Goal: Task Accomplishment & Management: Use online tool/utility

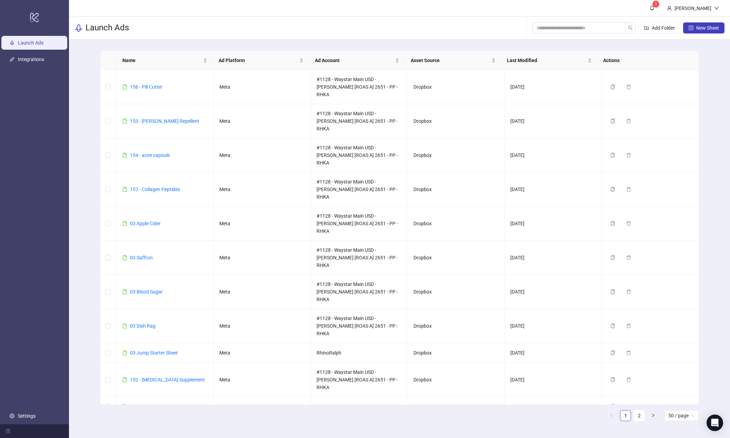
click at [158, 424] on link "Arete Gummies - V3 - New pixel" at bounding box center [163, 427] width 66 height 6
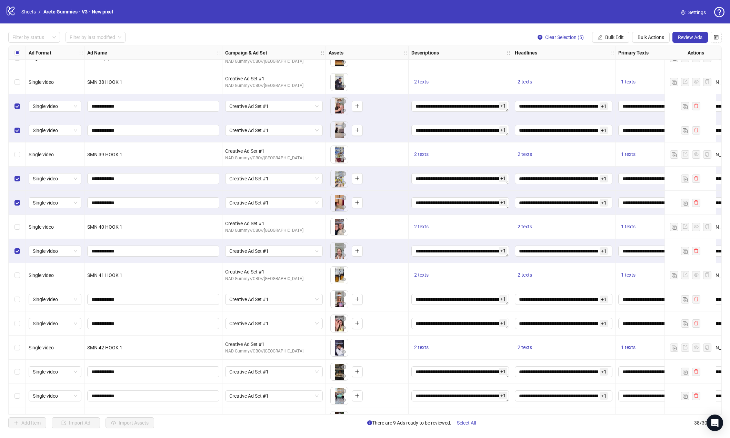
scroll to position [566, 0]
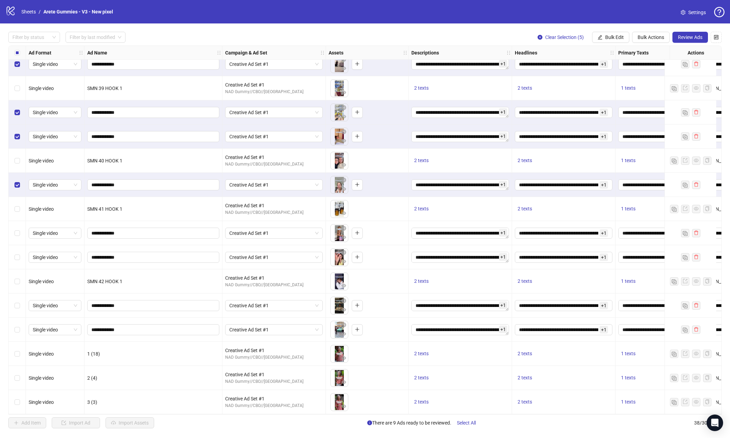
drag, startPoint x: 19, startPoint y: 234, endPoint x: 19, endPoint y: 250, distance: 16.6
click at [19, 235] on div "Select row 31" at bounding box center [17, 233] width 17 height 24
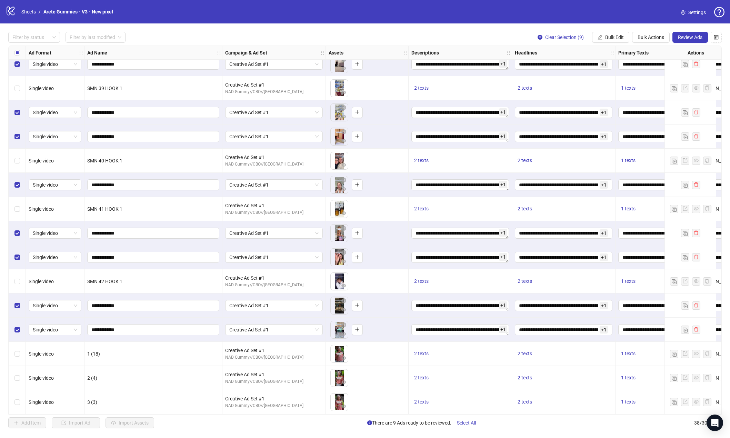
scroll to position [497, 0]
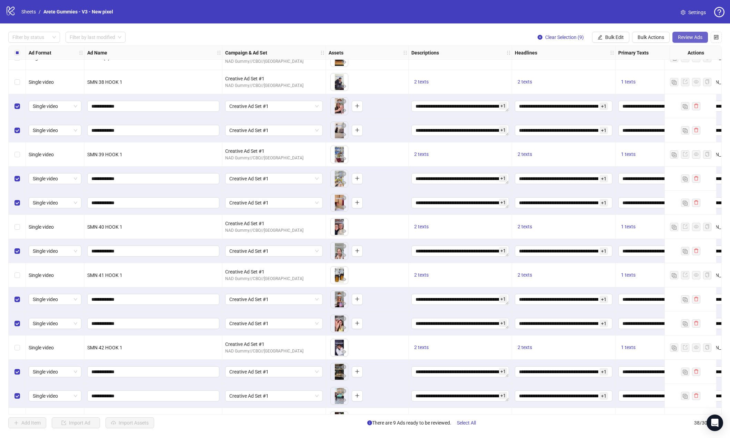
click at [698, 37] on span "Review Ads" at bounding box center [690, 37] width 24 height 6
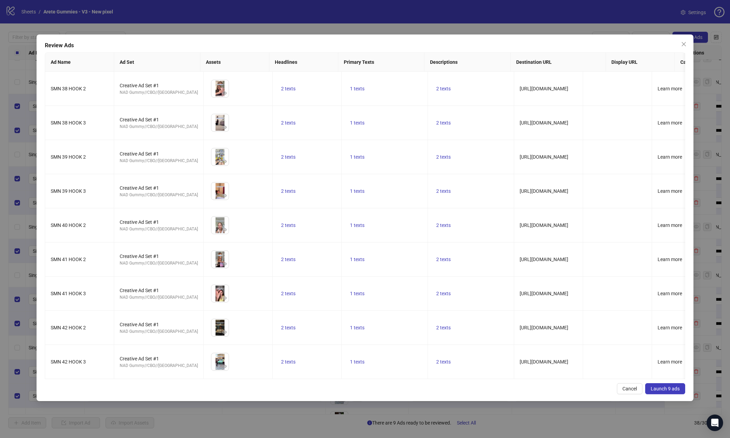
click at [663, 388] on span "Launch 9 ads" at bounding box center [665, 389] width 29 height 6
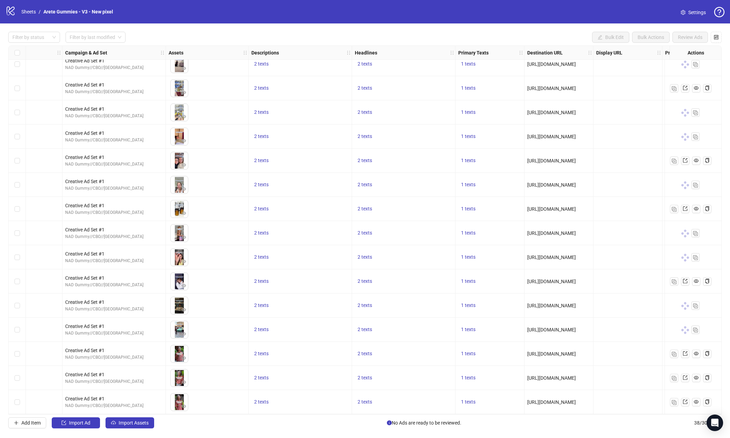
scroll to position [566, 0]
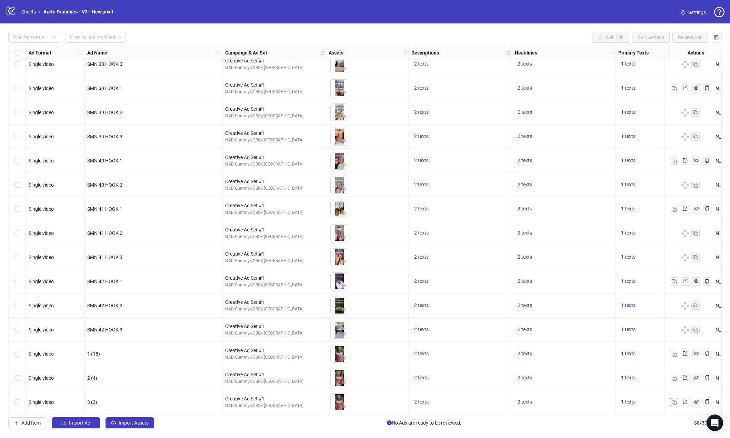
click at [674, 401] on img "button" at bounding box center [674, 402] width 5 height 5
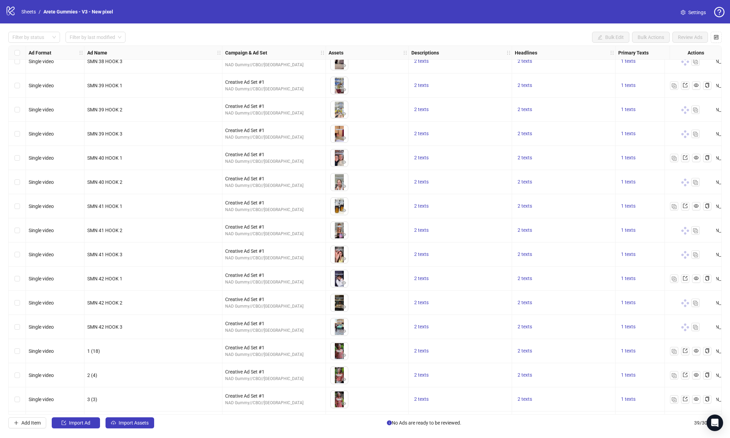
scroll to position [590, 0]
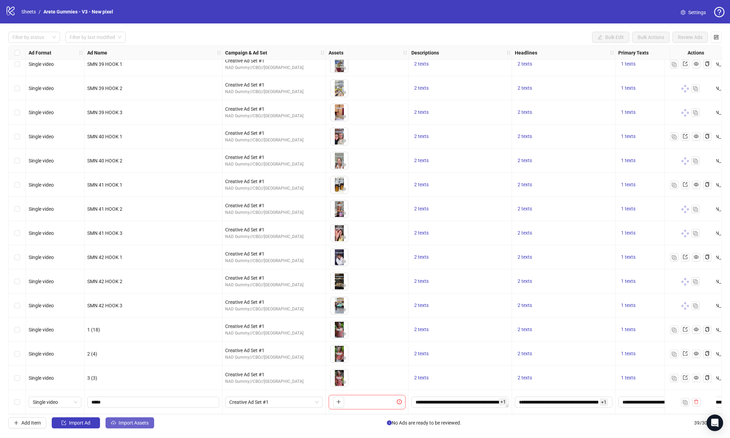
click at [123, 424] on span "Import Assets" at bounding box center [134, 423] width 30 height 6
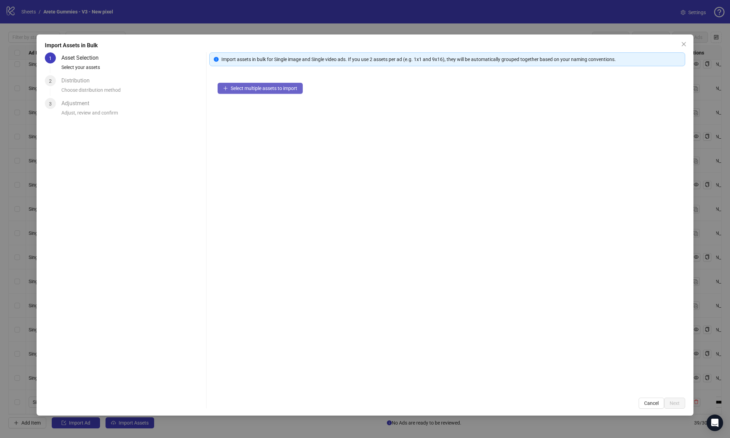
click at [262, 84] on button "Select multiple assets to import" at bounding box center [260, 88] width 85 height 11
click at [683, 402] on button "Next" at bounding box center [674, 403] width 21 height 11
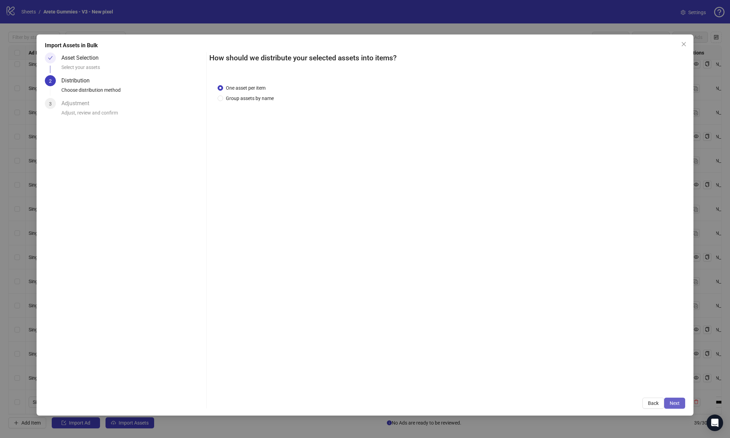
click at [675, 404] on span "Next" at bounding box center [675, 403] width 10 height 6
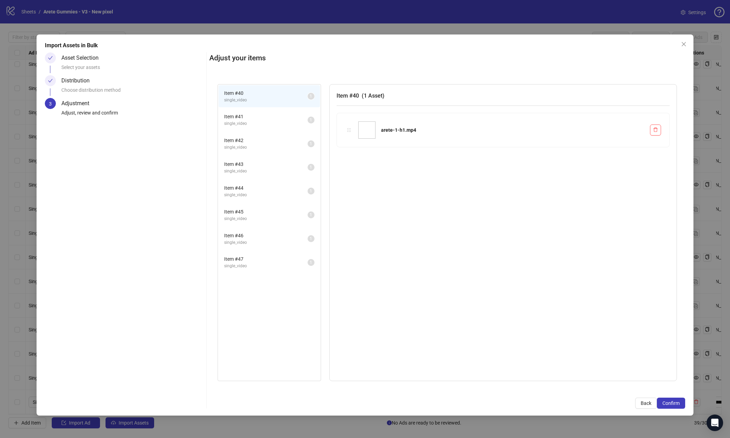
click at [675, 404] on span "Confirm" at bounding box center [671, 403] width 17 height 6
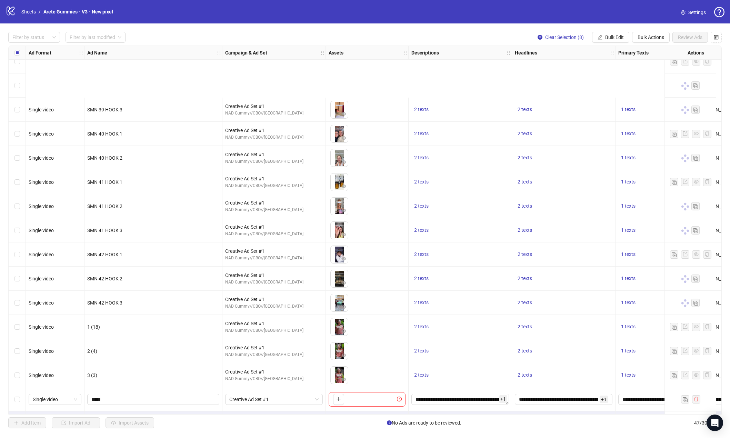
scroll to position [783, 0]
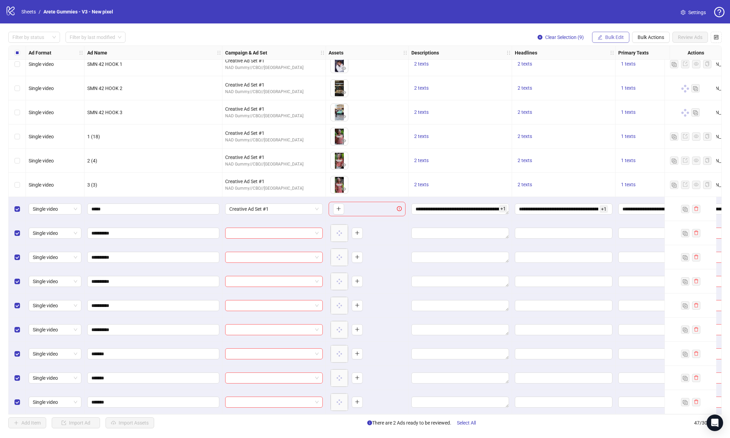
click at [618, 37] on span "Bulk Edit" at bounding box center [614, 37] width 19 height 6
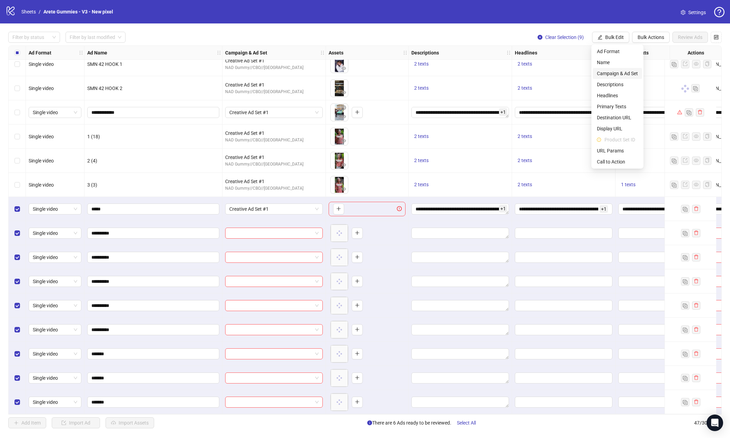
click at [614, 71] on span "Campaign & Ad Set" at bounding box center [617, 74] width 41 height 8
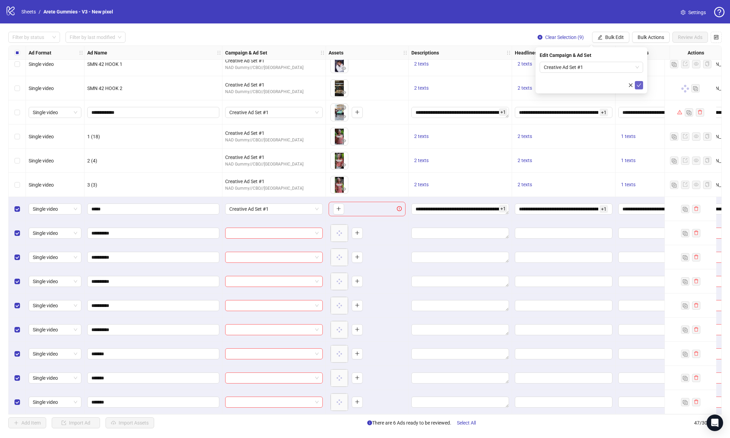
click at [638, 86] on icon "check" at bounding box center [639, 84] width 4 height 3
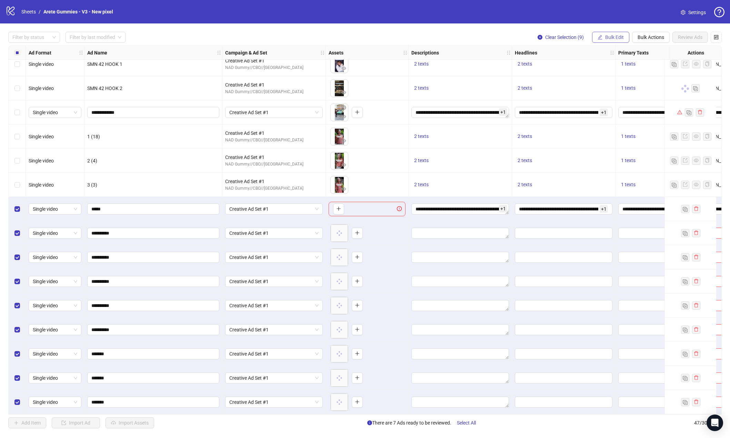
click at [621, 42] on button "Bulk Edit" at bounding box center [610, 37] width 37 height 11
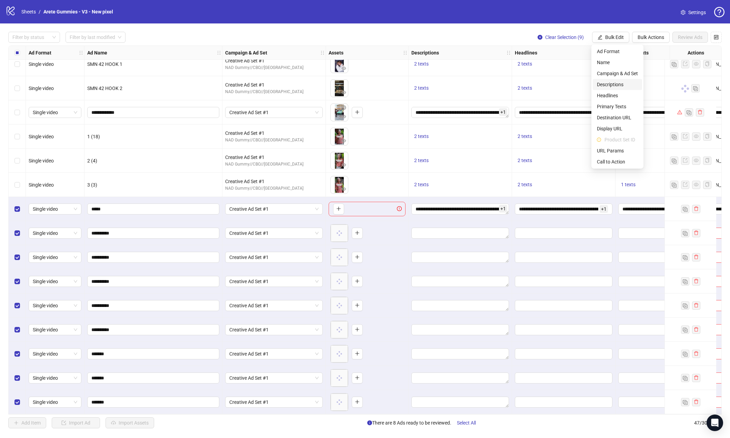
click at [613, 86] on span "Descriptions" at bounding box center [617, 85] width 41 height 8
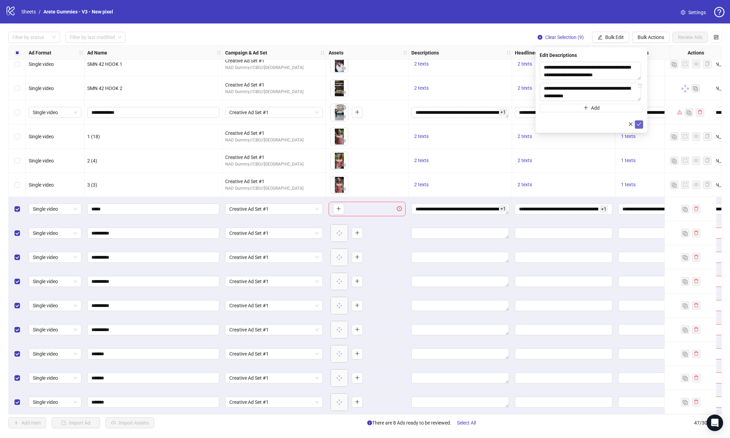
click at [641, 126] on icon "check" at bounding box center [639, 124] width 5 height 5
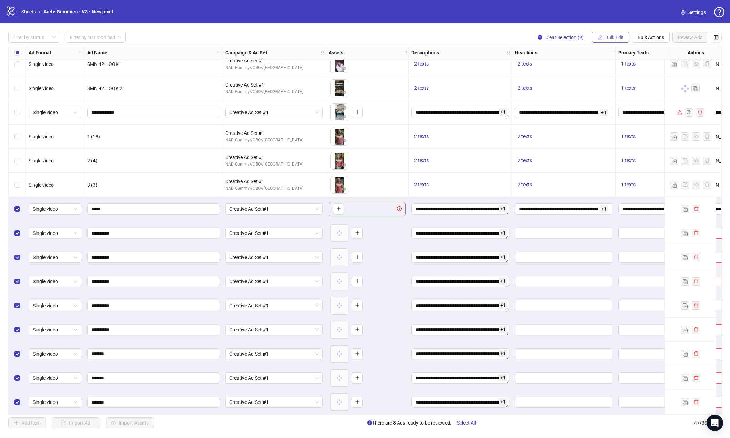
click at [614, 39] on span "Bulk Edit" at bounding box center [614, 37] width 19 height 6
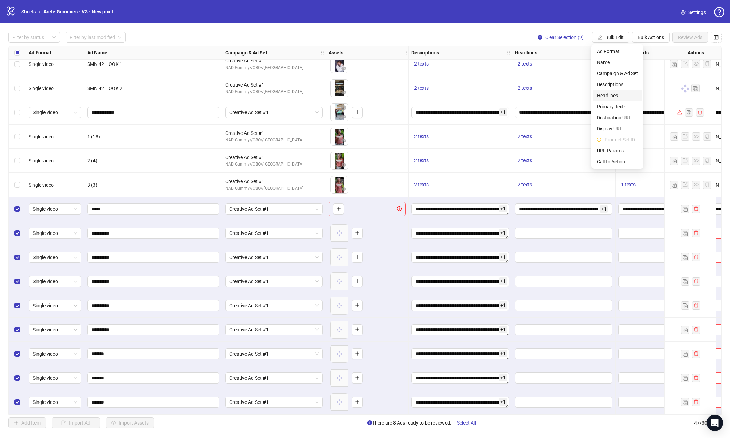
click at [620, 97] on span "Headlines" at bounding box center [617, 96] width 41 height 8
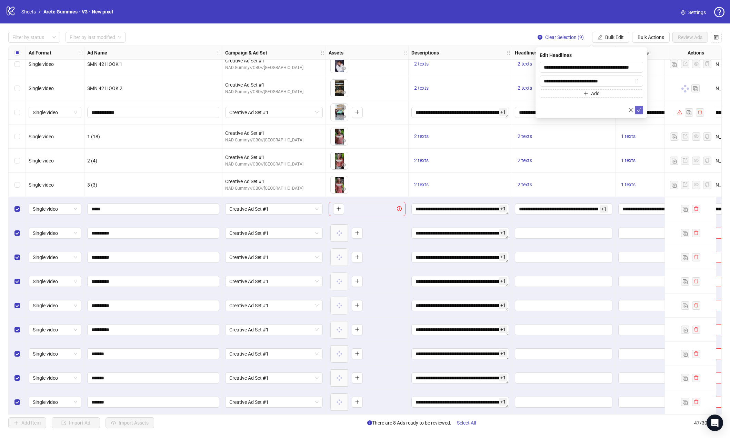
click at [637, 109] on icon "check" at bounding box center [639, 110] width 5 height 5
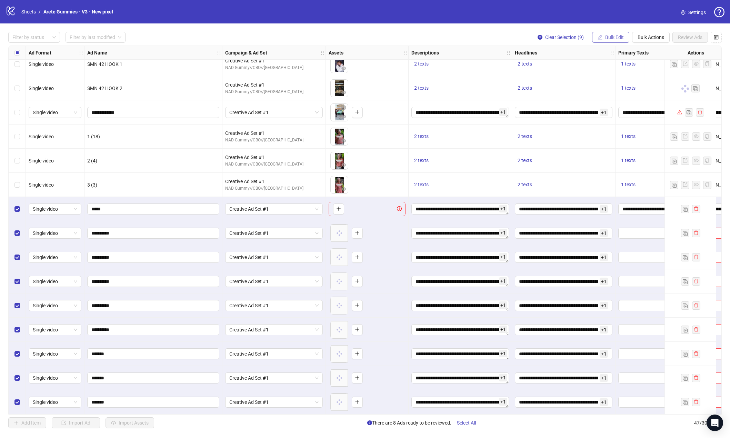
click at [604, 37] on button "Bulk Edit" at bounding box center [610, 37] width 37 height 11
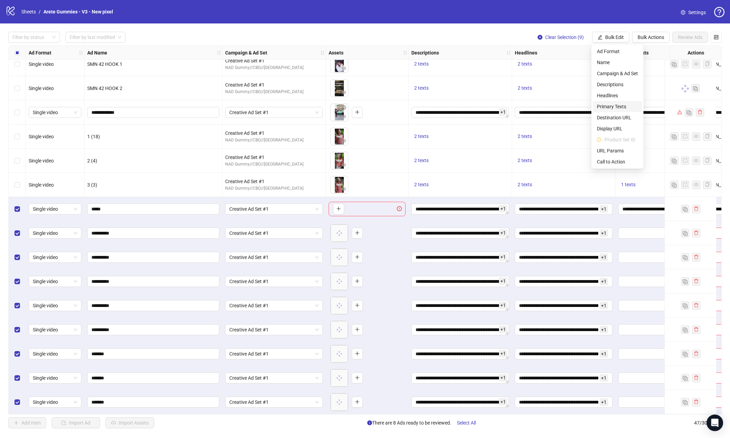
click at [623, 105] on span "Primary Texts" at bounding box center [617, 107] width 41 height 8
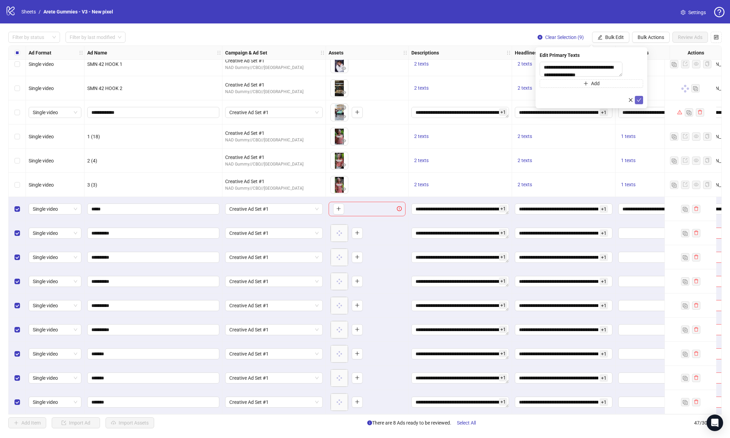
click at [637, 102] on icon "check" at bounding box center [639, 100] width 5 height 5
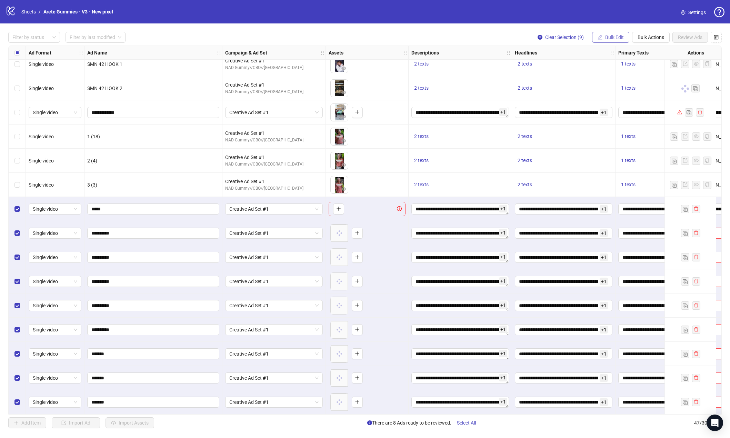
click at [613, 37] on span "Bulk Edit" at bounding box center [614, 37] width 19 height 6
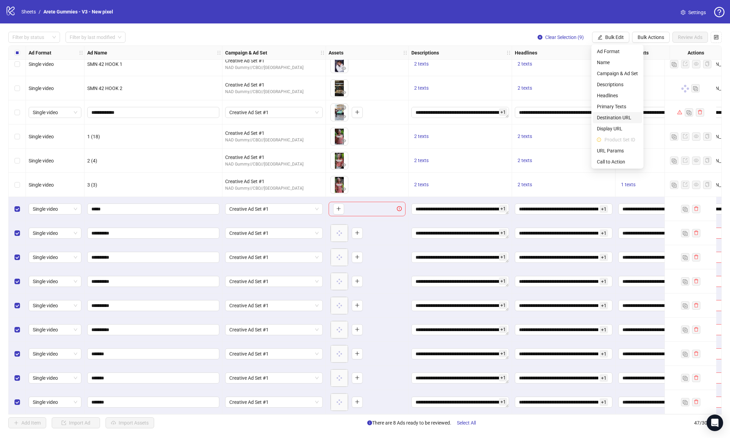
click at [626, 115] on span "Destination URL" at bounding box center [617, 118] width 41 height 8
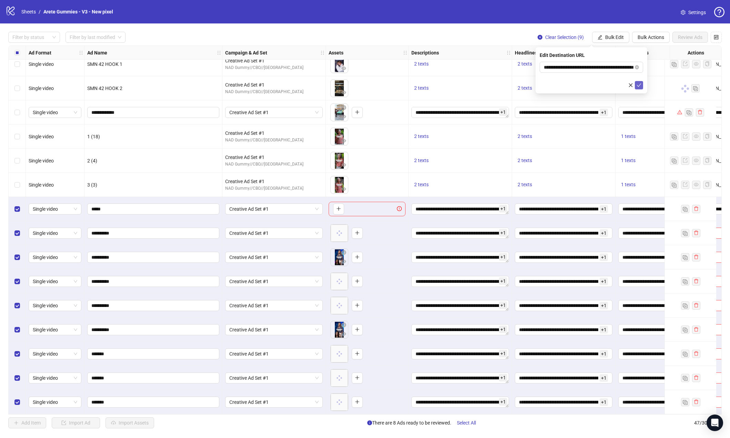
click at [639, 86] on icon "check" at bounding box center [639, 84] width 4 height 3
click at [607, 40] on span "Bulk Edit" at bounding box center [614, 37] width 19 height 6
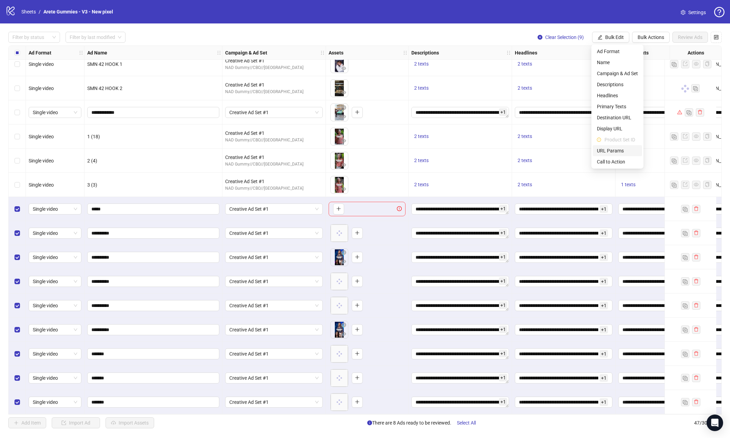
click at [622, 151] on span "URL Params" at bounding box center [617, 151] width 41 height 8
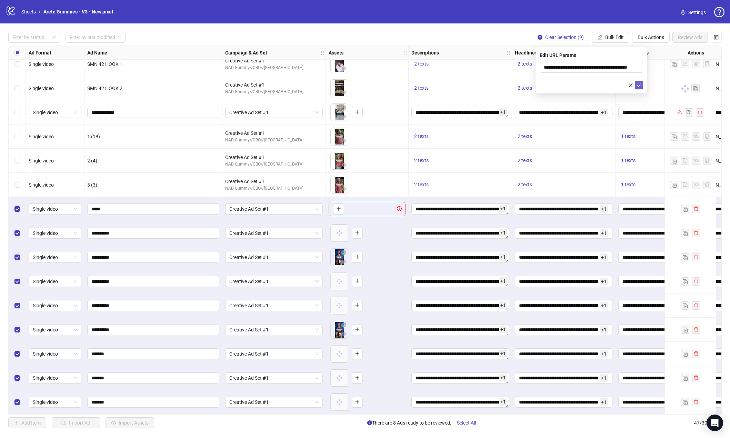
click at [639, 84] on icon "check" at bounding box center [639, 85] width 5 height 5
click at [608, 38] on span "Bulk Edit" at bounding box center [614, 37] width 19 height 6
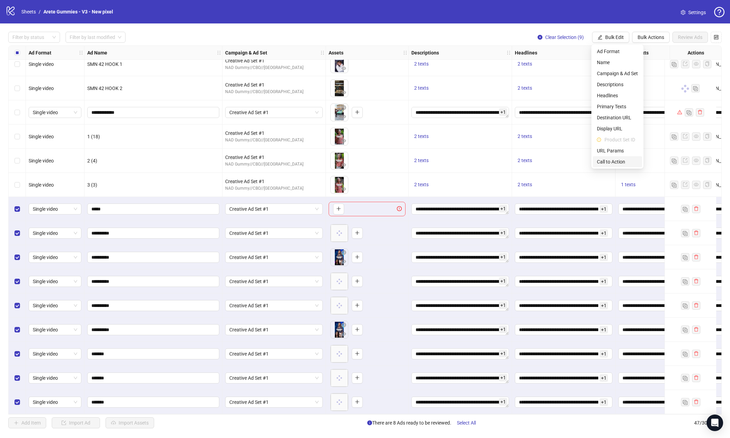
click at [622, 159] on span "Call to Action" at bounding box center [617, 162] width 41 height 8
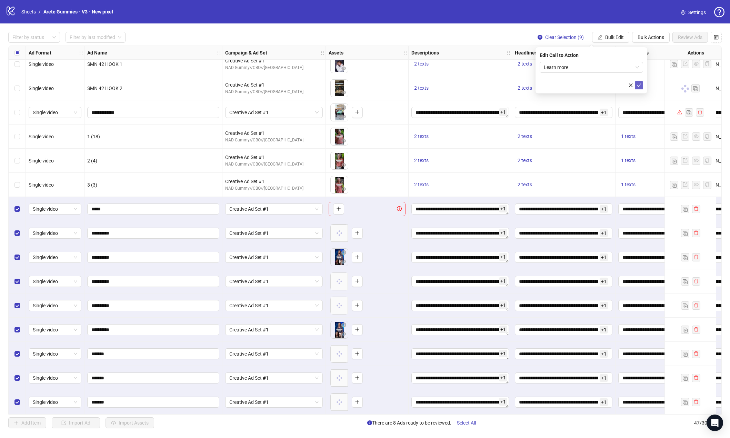
click at [640, 83] on icon "check" at bounding box center [639, 85] width 5 height 5
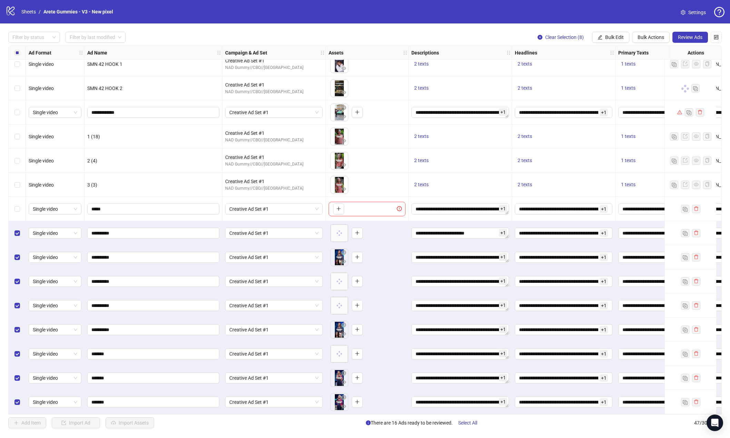
scroll to position [15, 0]
click at [691, 35] on span "Review Ads" at bounding box center [690, 37] width 24 height 6
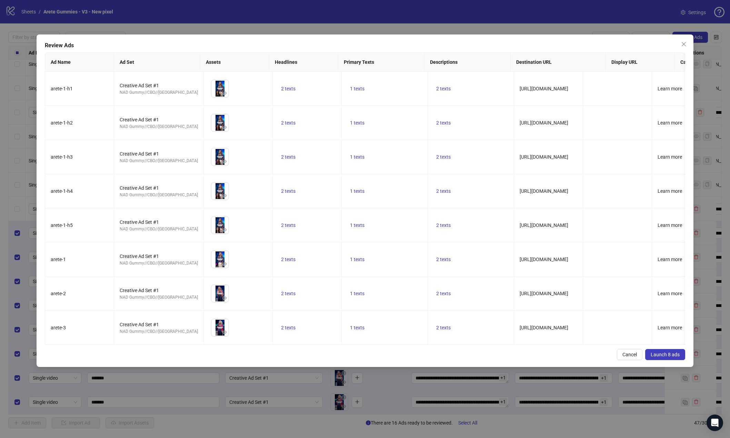
click at [661, 357] on span "Launch 8 ads" at bounding box center [665, 355] width 29 height 6
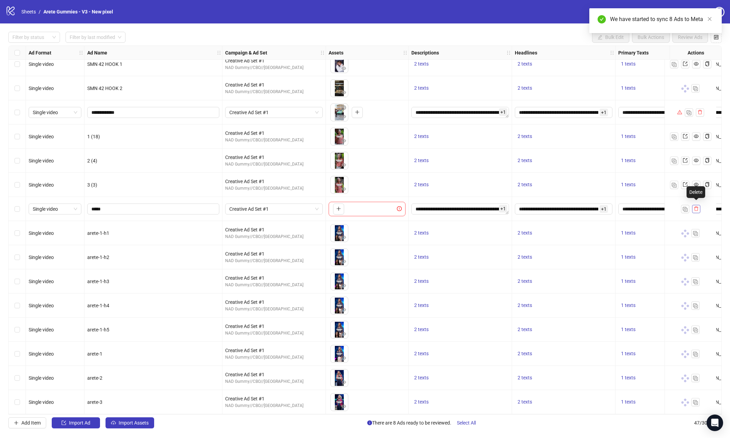
click at [697, 206] on icon "delete" at bounding box center [696, 208] width 5 height 5
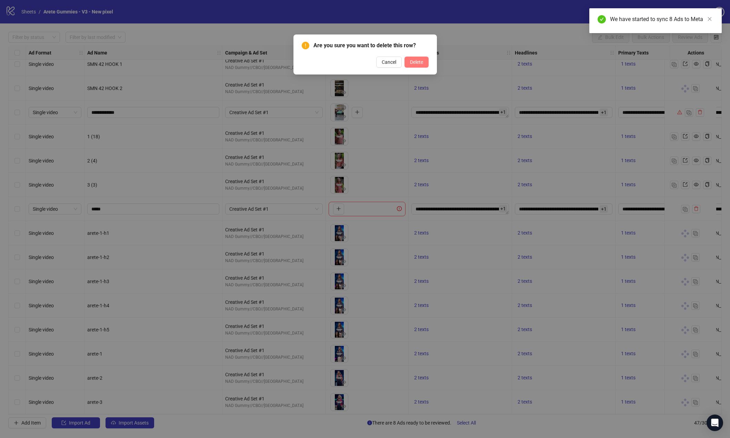
click at [418, 64] on span "Delete" at bounding box center [416, 62] width 13 height 6
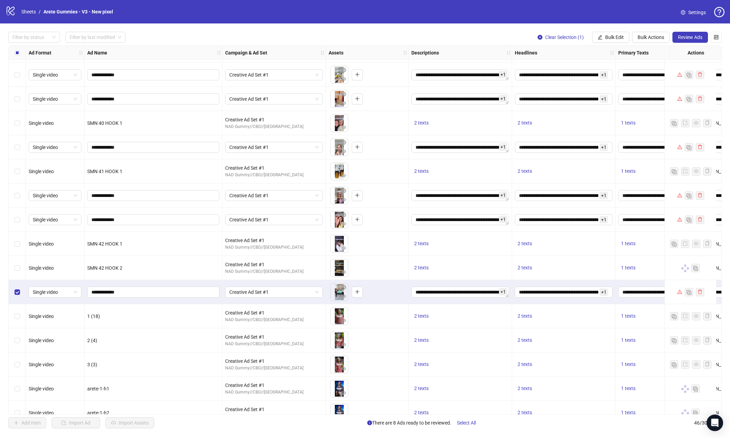
scroll to position [759, 0]
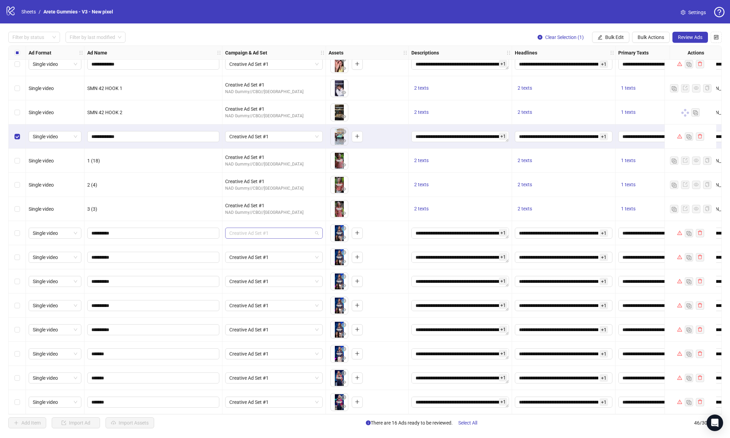
click at [317, 232] on span "Creative Ad Set #1" at bounding box center [273, 233] width 89 height 10
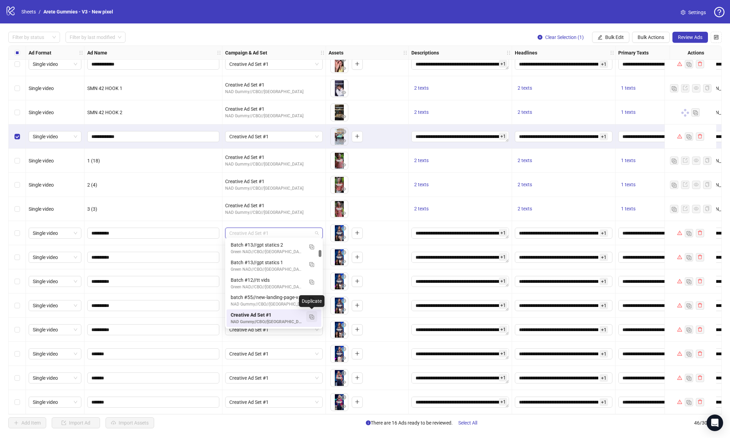
click at [311, 316] on img "button" at bounding box center [311, 317] width 5 height 5
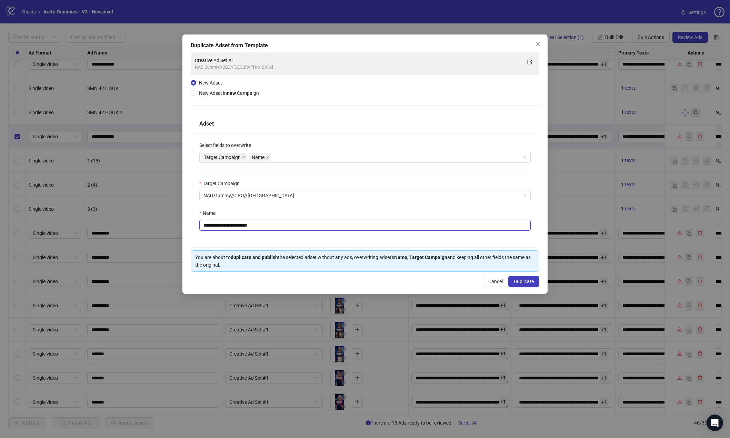
drag, startPoint x: 268, startPoint y: 226, endPoint x: 241, endPoint y: 225, distance: 26.9
click at [241, 225] on input "**********" at bounding box center [364, 225] width 331 height 11
type input "**********"
click at [282, 217] on div "Name" at bounding box center [364, 214] width 331 height 10
click at [516, 281] on span "Duplicate" at bounding box center [524, 282] width 20 height 6
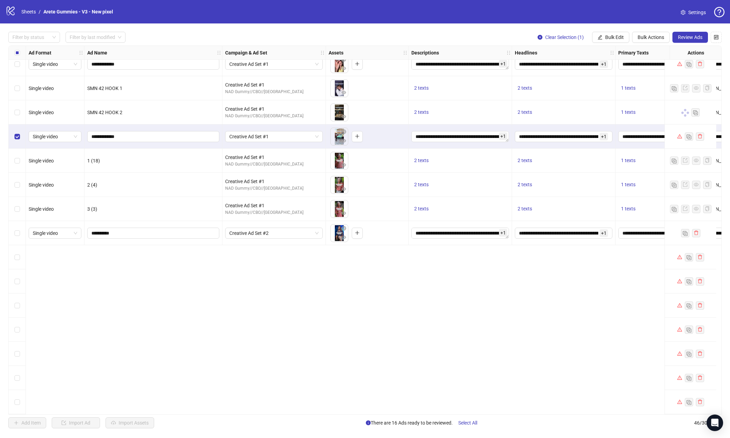
scroll to position [552, 0]
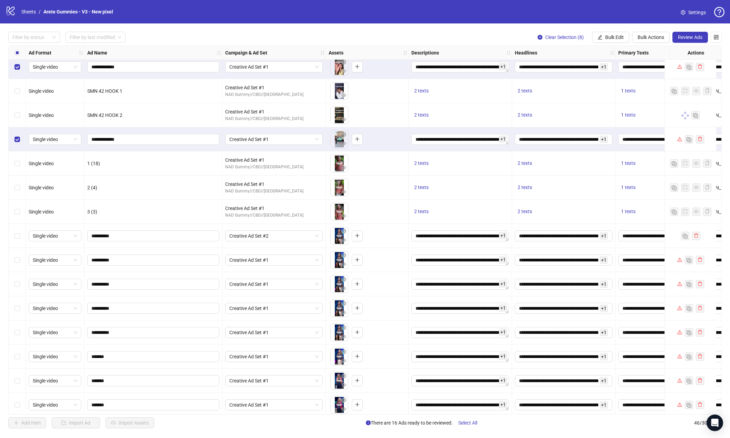
scroll to position [759, 0]
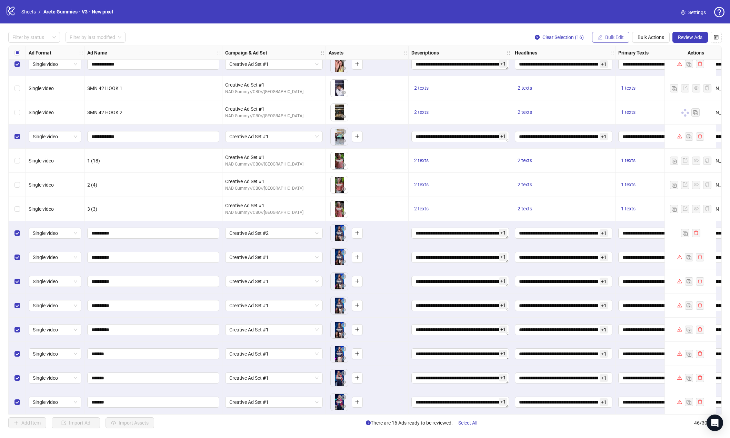
click at [617, 37] on span "Bulk Edit" at bounding box center [614, 37] width 19 height 6
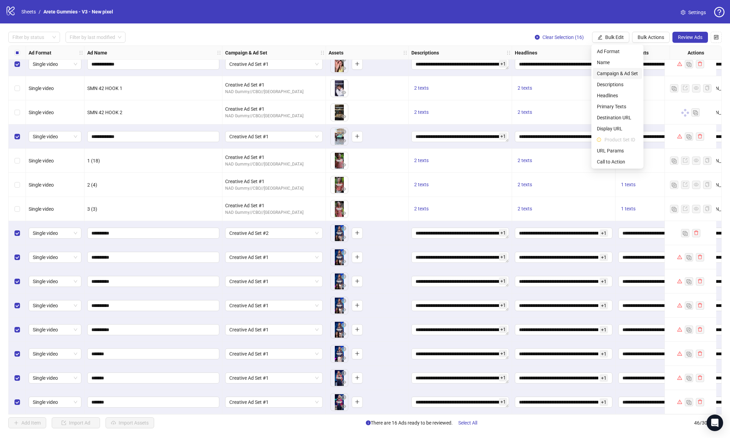
click at [624, 70] on span "Campaign & Ad Set" at bounding box center [617, 74] width 41 height 8
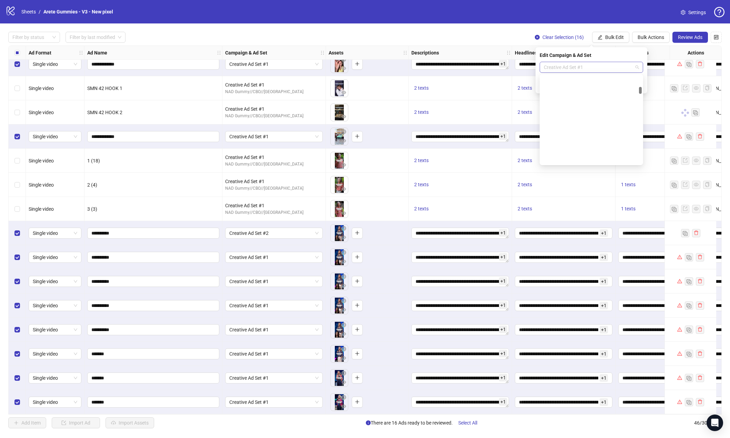
click at [636, 66] on span "Creative Ad Set #1" at bounding box center [591, 67] width 95 height 10
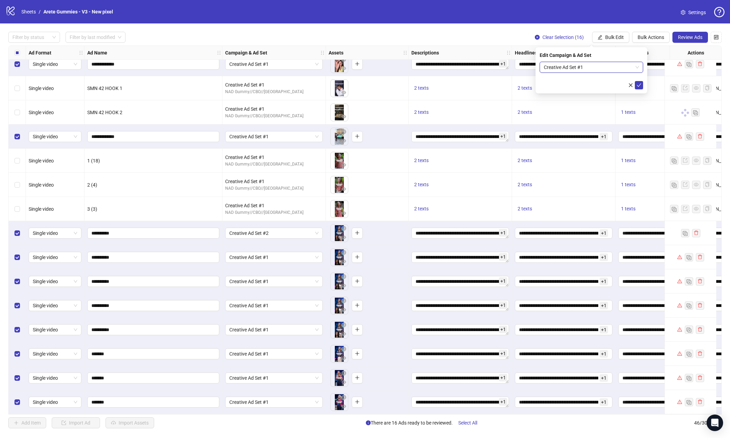
click at [584, 65] on span "Creative Ad Set #1" at bounding box center [591, 67] width 95 height 10
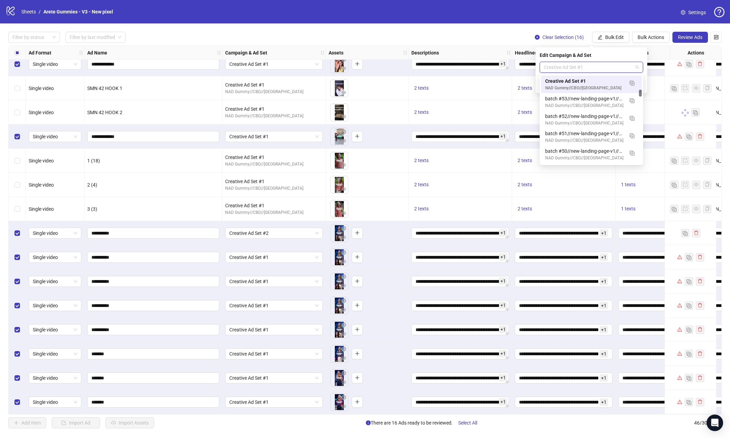
click at [587, 66] on span "Creative Ad Set #1" at bounding box center [591, 67] width 95 height 10
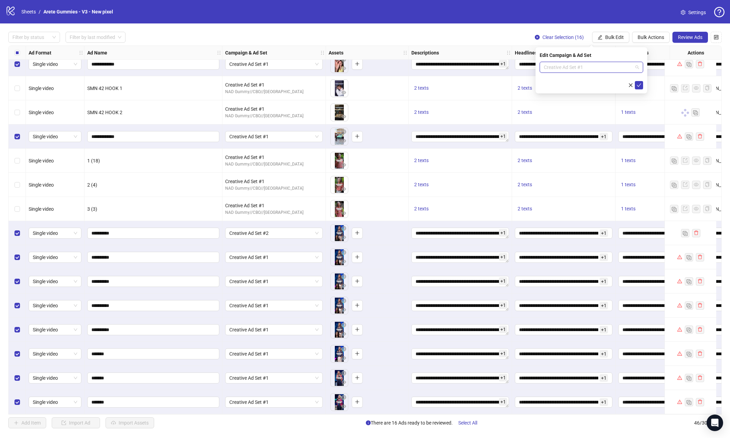
click at [587, 66] on span "Creative Ad Set #1" at bounding box center [591, 67] width 95 height 10
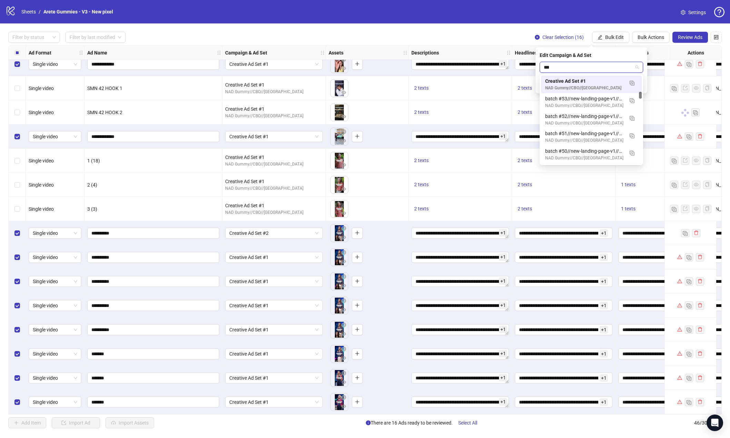
scroll to position [0, 0]
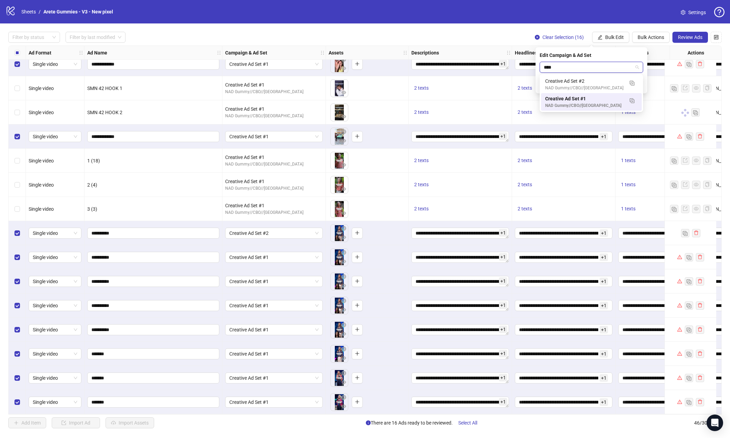
type input "*****"
click at [582, 83] on div "Creative Ad Set #2" at bounding box center [584, 81] width 79 height 8
click at [642, 85] on button "submit" at bounding box center [639, 85] width 8 height 8
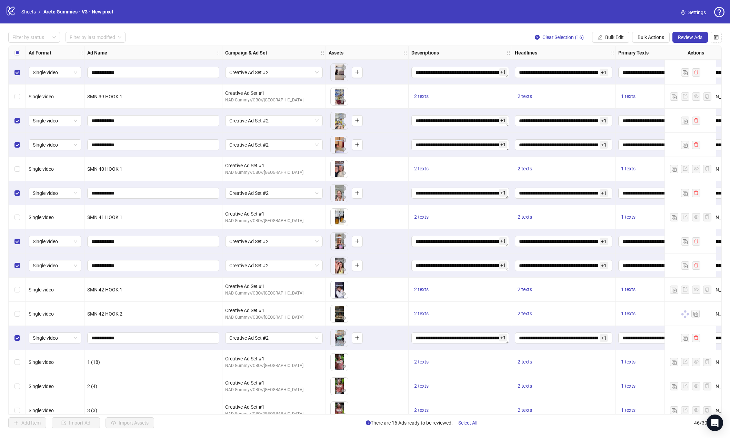
scroll to position [552, 0]
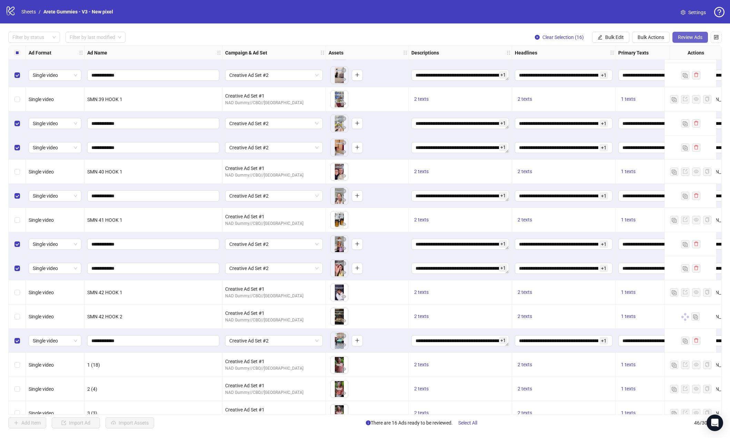
click at [689, 38] on span "Review Ads" at bounding box center [690, 37] width 24 height 6
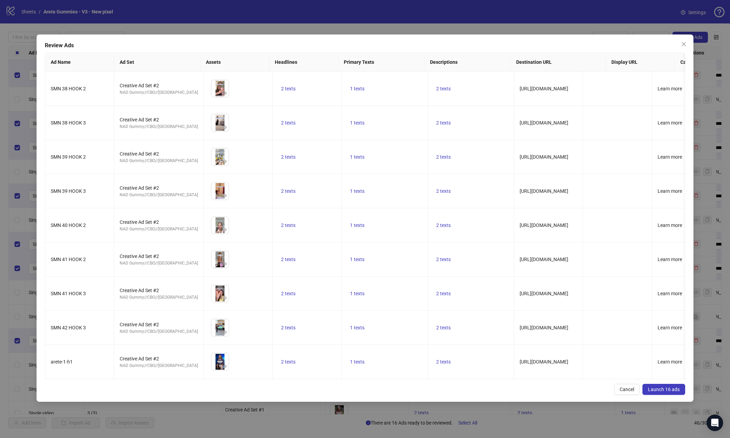
click at [671, 392] on span "Launch 16 ads" at bounding box center [664, 390] width 32 height 6
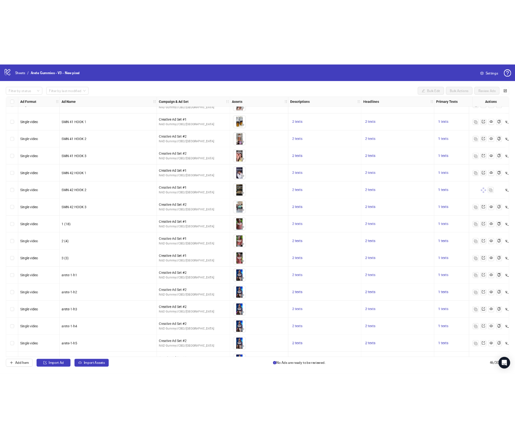
scroll to position [690, 0]
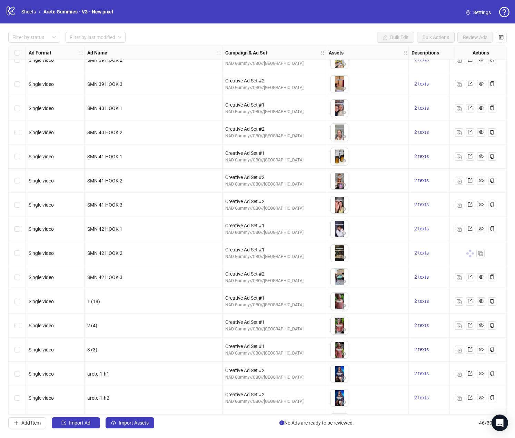
scroll to position [621, 0]
